Goal: Transaction & Acquisition: Purchase product/service

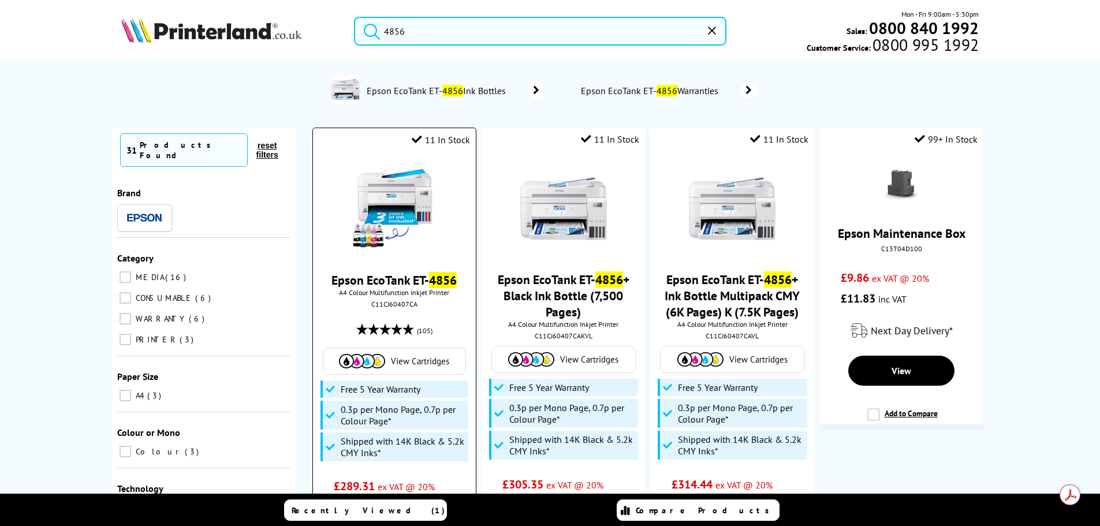
type input "4856"
click at [402, 195] on img at bounding box center [394, 209] width 87 height 87
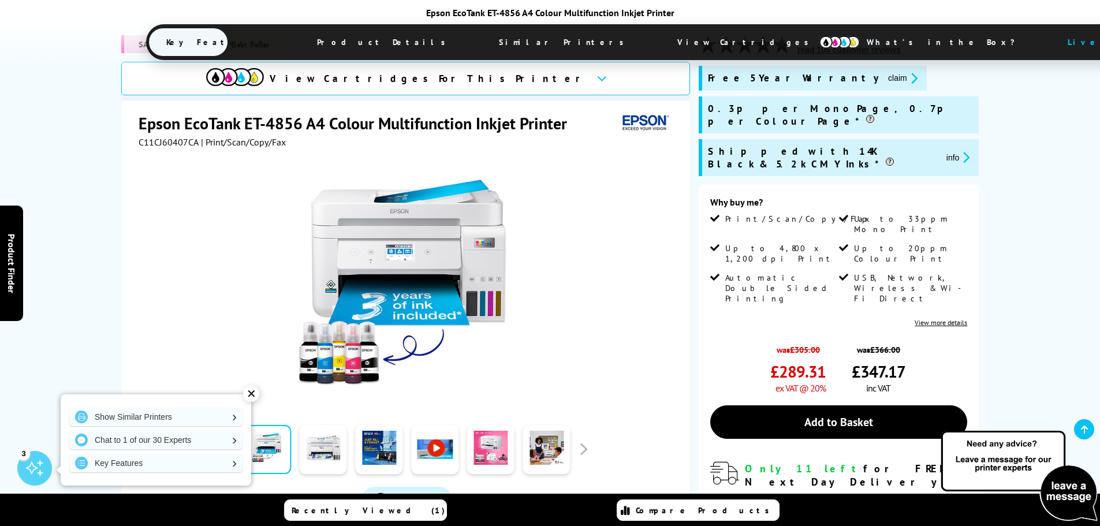
scroll to position [265, 0]
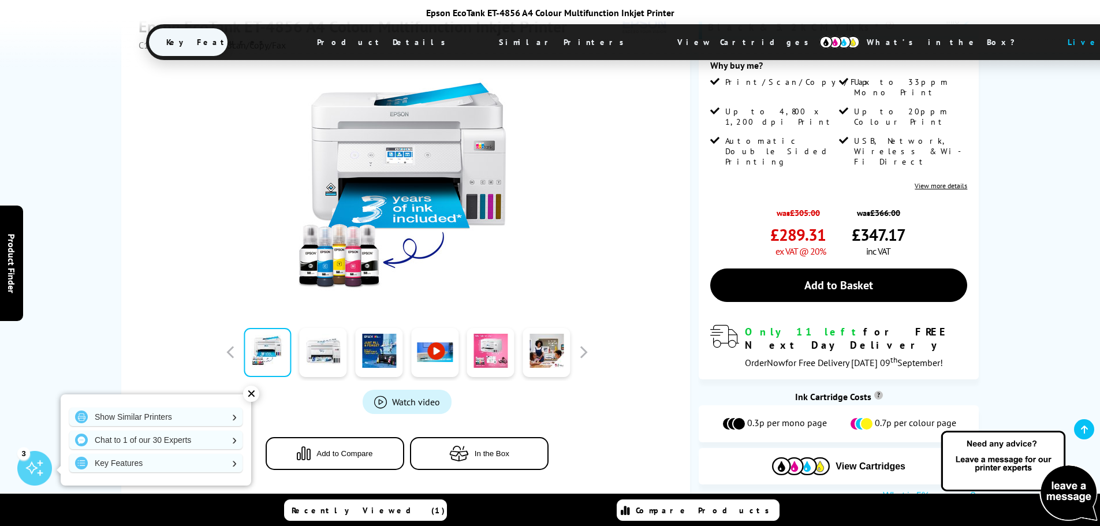
click at [1051, 57] on div "Epson EcoTank ET-4856 A4 Colour Multifunction Inkjet Printer Key Features Produ…" at bounding box center [550, 34] width 1100 height 68
click at [379, 39] on span "Product Details" at bounding box center [384, 42] width 169 height 28
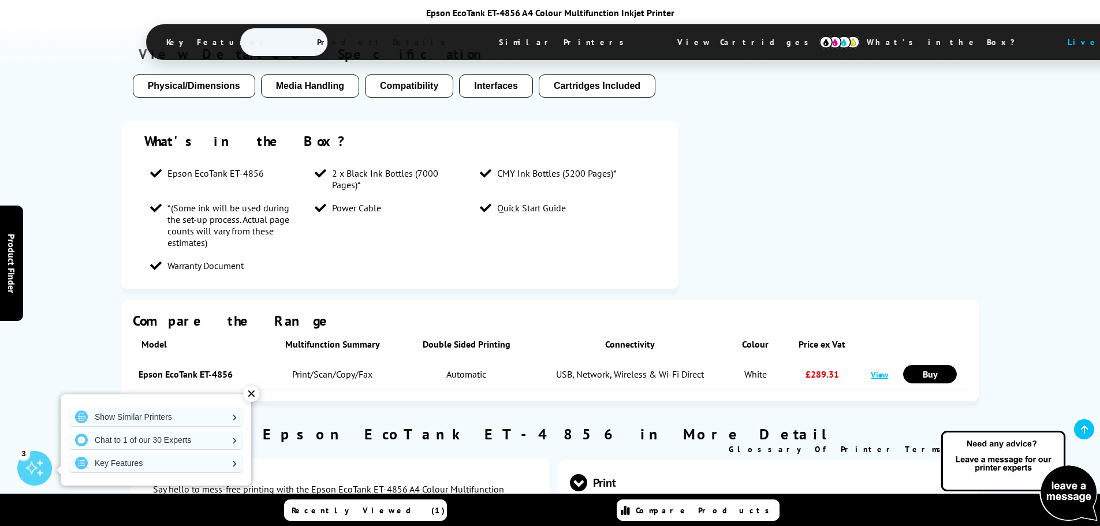
scroll to position [1015, 0]
